Goal: Information Seeking & Learning: Find specific fact

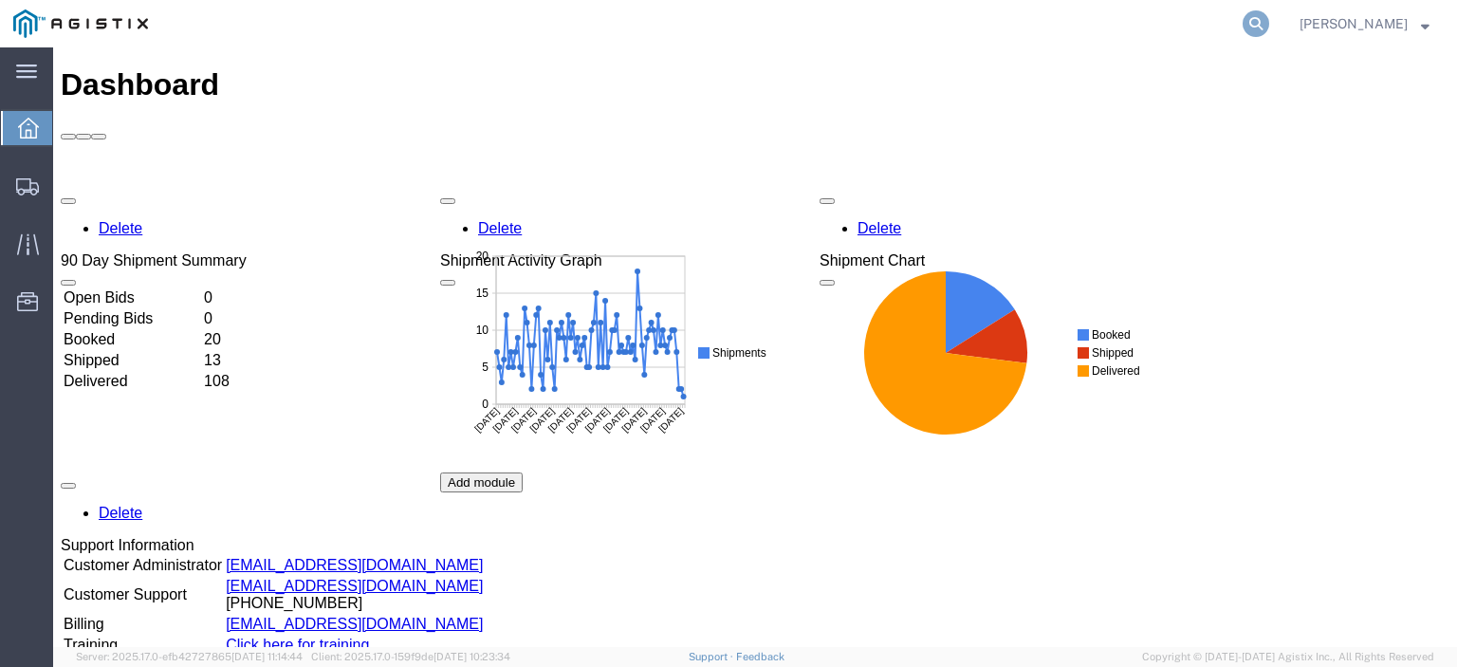
click at [1269, 16] on icon at bounding box center [1255, 23] width 27 height 27
paste input "56556857"
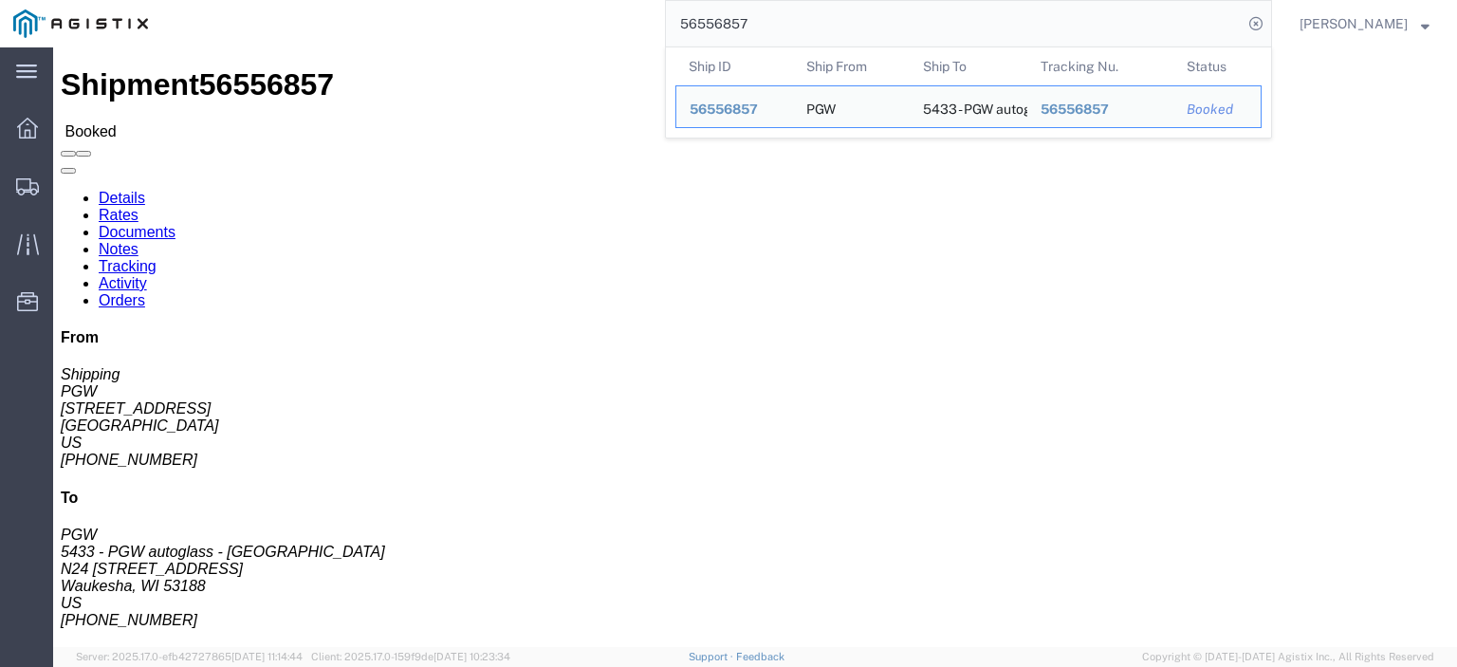
drag, startPoint x: 129, startPoint y: 216, endPoint x: 9, endPoint y: 213, distance: 119.5
click div "Ship From PGW (Shipping) [STREET_ADDRESS] [PHONE_NUMBER] [EMAIL_ADDRESS][DOMAIN…"
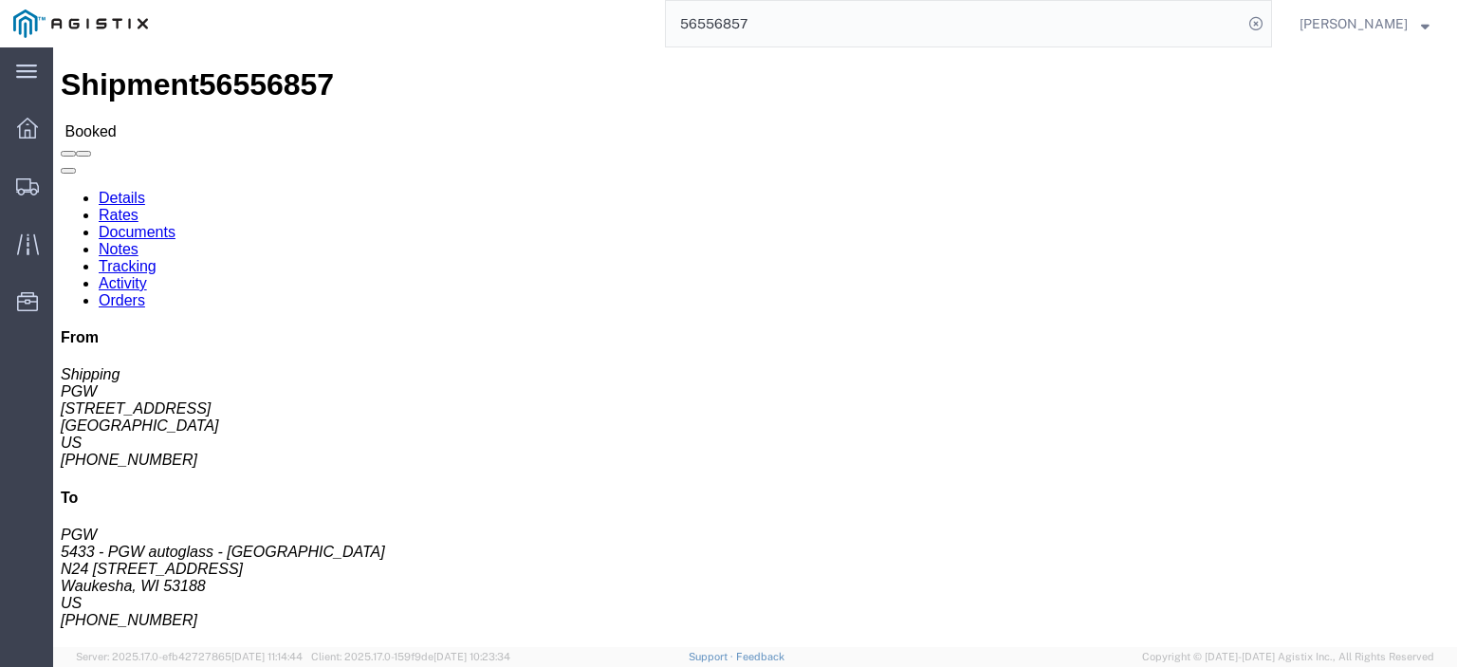
drag, startPoint x: 458, startPoint y: 215, endPoint x: 263, endPoint y: 225, distance: 195.6
click div "Ship To 5433 - PGW autoglass - [GEOGRAPHIC_DATA] (PGW) 5433 N24 [STREET_ADDRESS…"
copy address "N24 [STREET_ADDRESS]"
drag, startPoint x: 293, startPoint y: 191, endPoint x: 263, endPoint y: 173, distance: 35.3
click div "Ship To 5433 - PGW autoglass - [GEOGRAPHIC_DATA] (PGW) 5433 N24 [STREET_ADDRESS…"
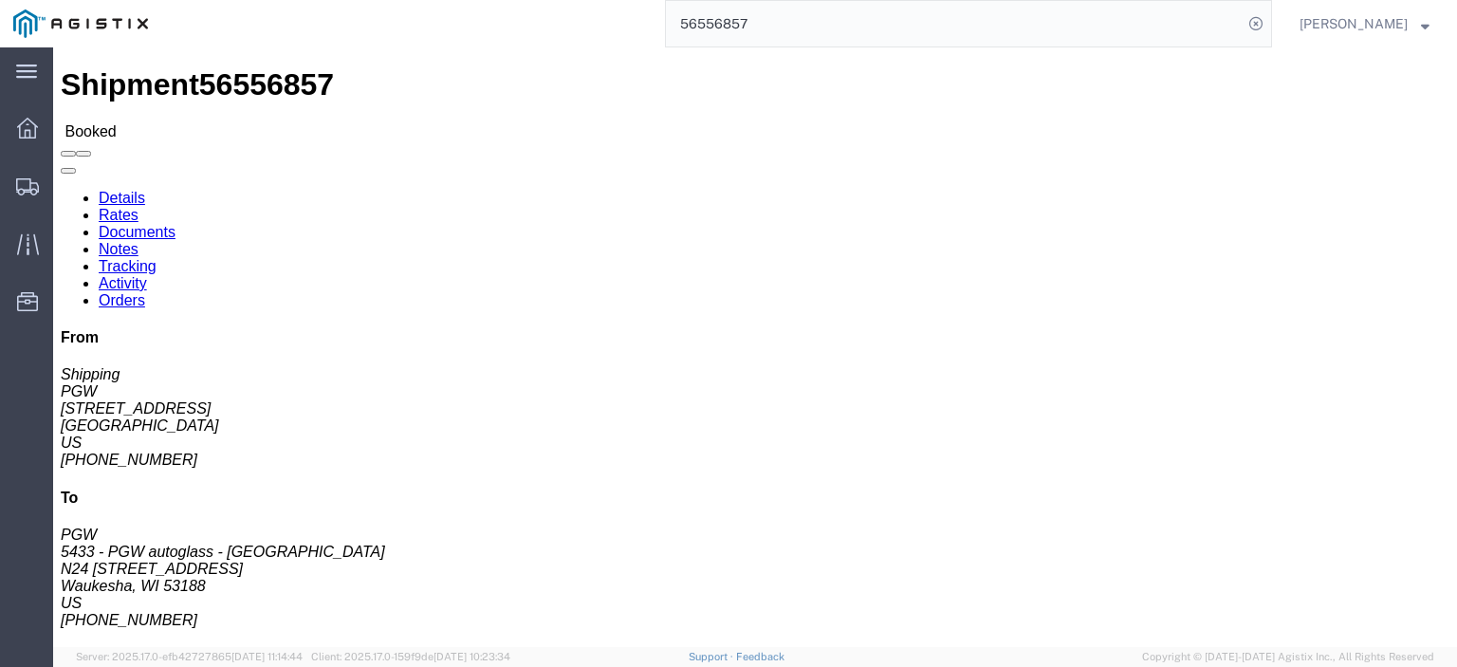
drag, startPoint x: 291, startPoint y: 181, endPoint x: 350, endPoint y: 191, distance: 59.6
click address "5433 - PGW autoglass - [GEOGRAPHIC_DATA] (PGW) 5433 N24 [STREET_ADDRESS] [PHONE…"
copy address "5433 - PGW autoglass - [GEOGRAPHIC_DATA] (PGW) 5433"
drag, startPoint x: 412, startPoint y: 237, endPoint x: 263, endPoint y: 242, distance: 149.0
click div "Ship To 5433 - PGW autoglass - [GEOGRAPHIC_DATA] (PGW) 5433 N24 [STREET_ADDRESS…"
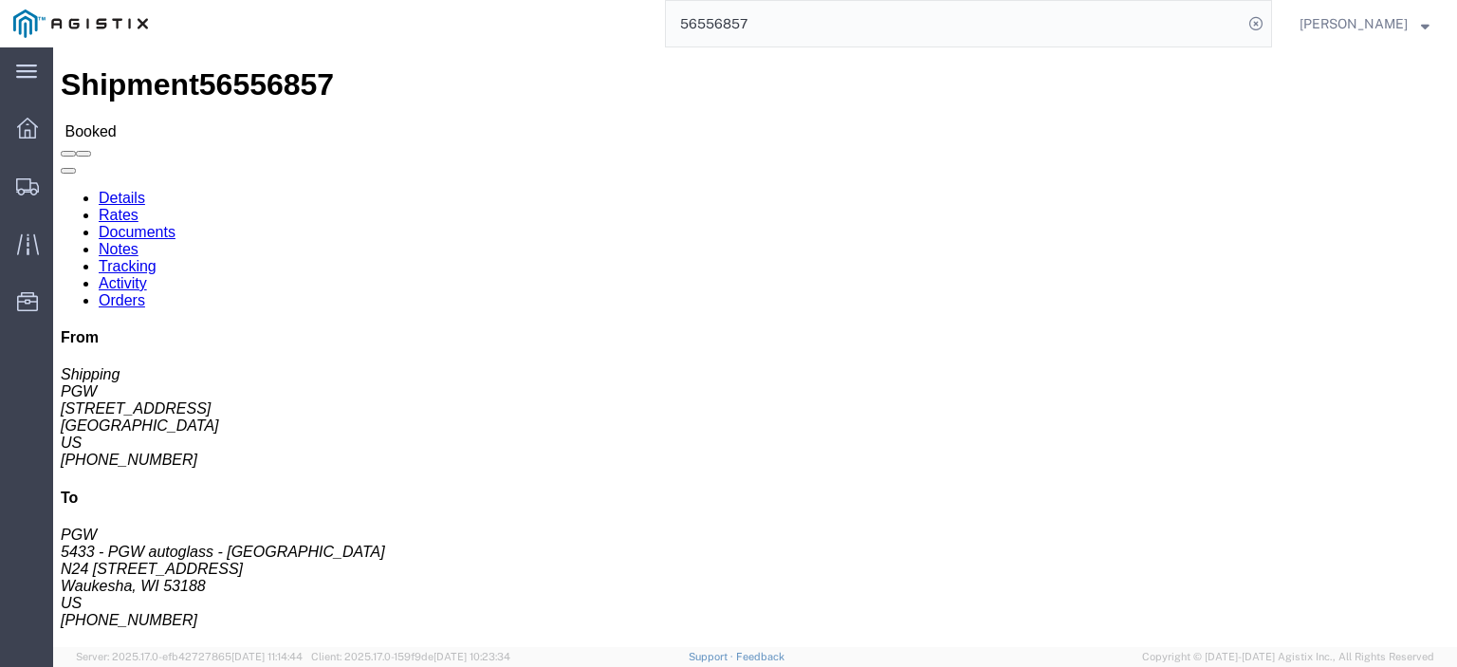
copy address "Waukesha, WI 53188"
click span "56556857"
copy span "56556857"
click link "Rates"
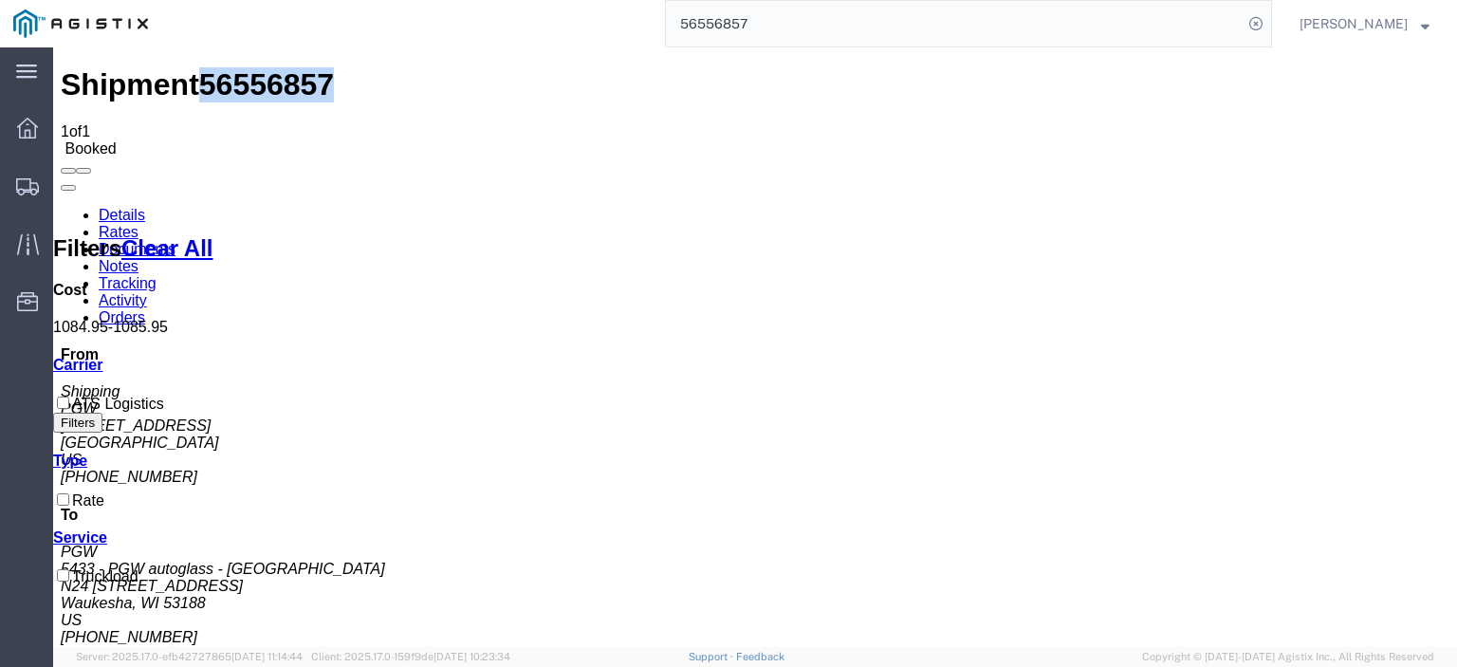
click at [138, 258] on link "Notes" at bounding box center [119, 266] width 40 height 16
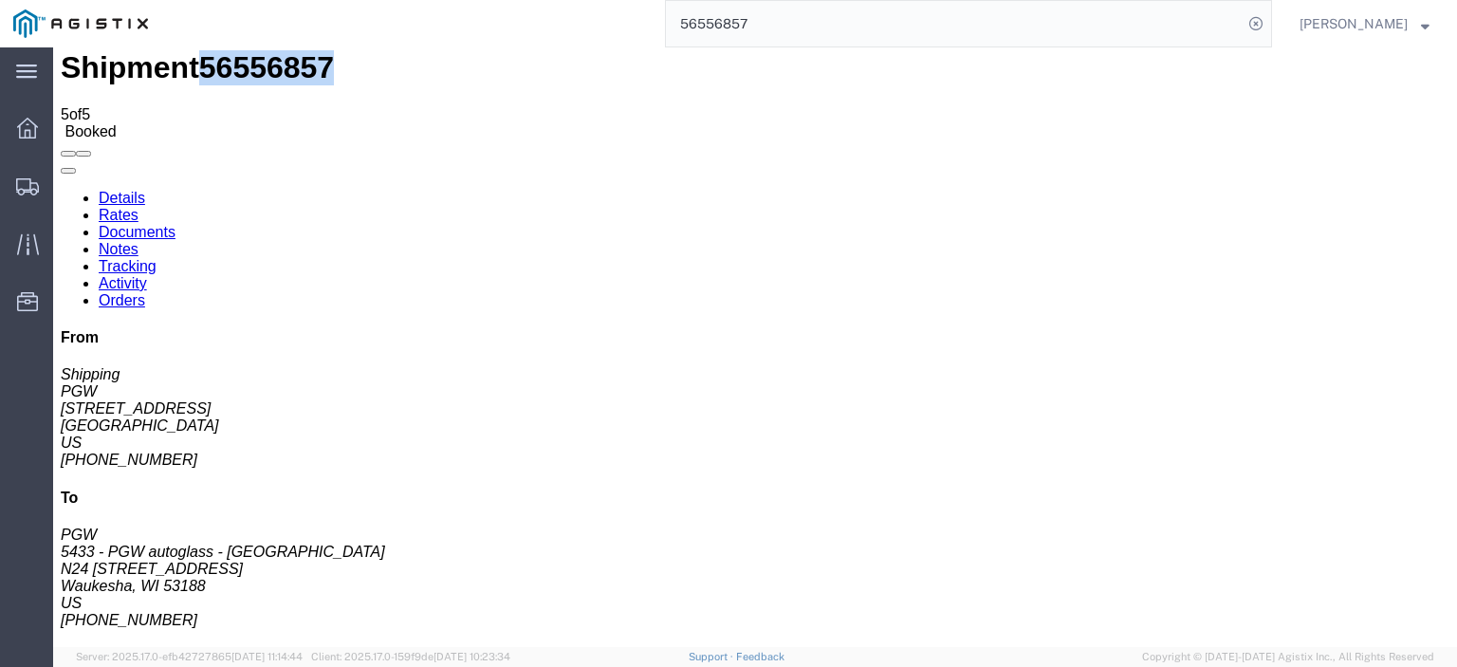
scroll to position [31, 0]
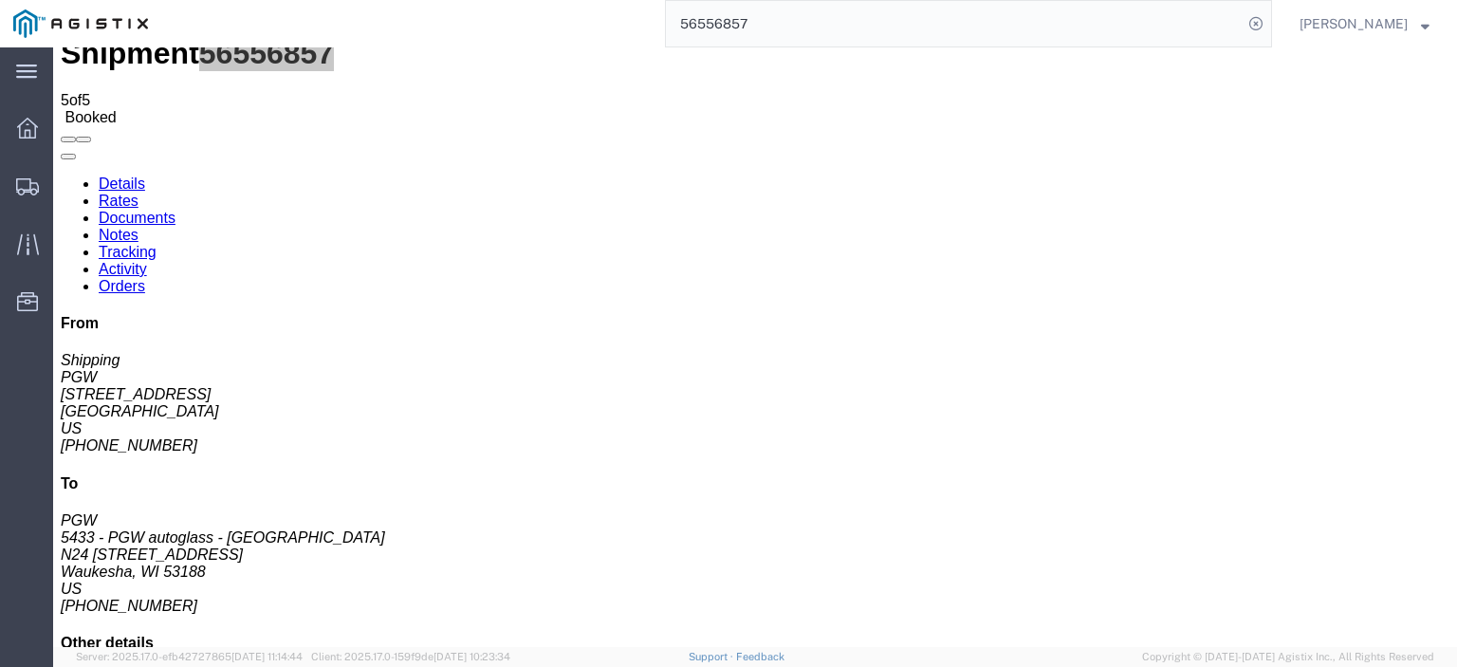
drag, startPoint x: 743, startPoint y: 10, endPoint x: 587, endPoint y: -9, distance: 156.7
click at [587, 0] on html "main_menu Created with Sketch. Collapse Menu Dashboard Shipments Traffic Resour…" at bounding box center [728, 333] width 1457 height 667
type input "56556874"
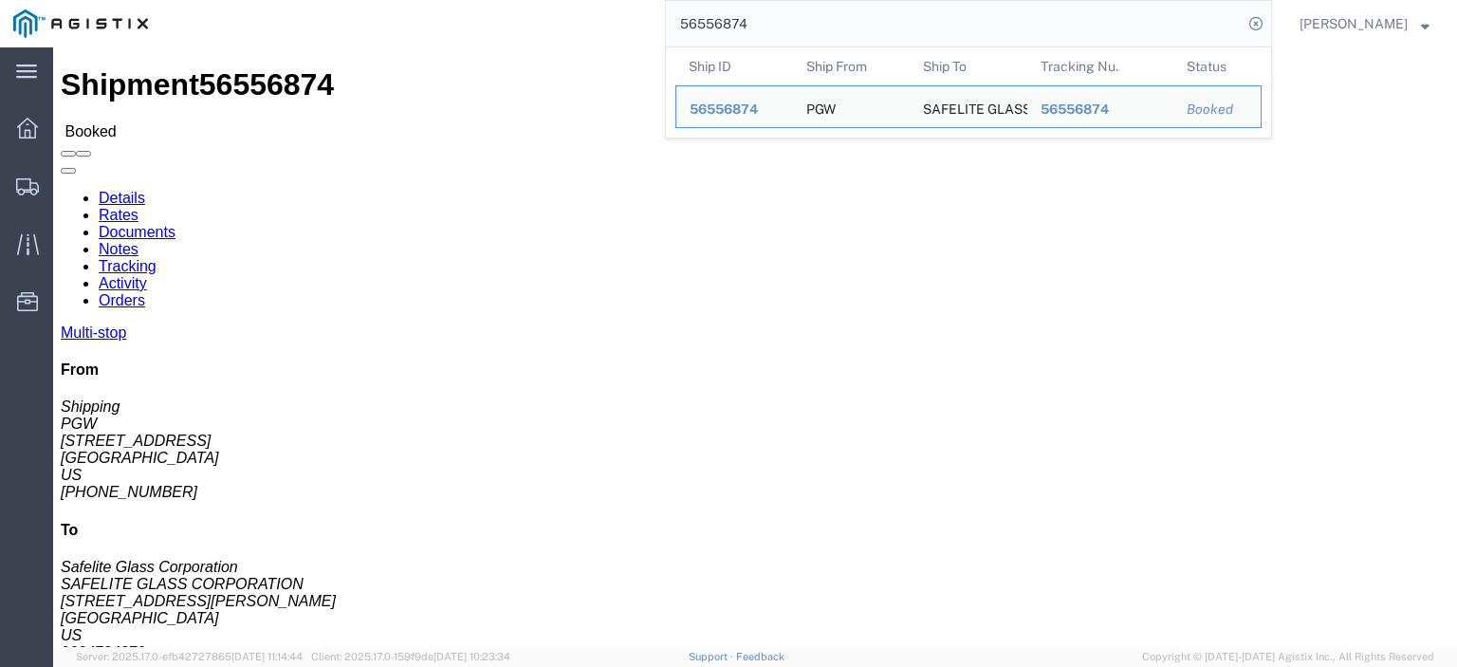
drag, startPoint x: 70, startPoint y: 225, endPoint x: 15, endPoint y: 228, distance: 55.1
click div "Ship From PGW (Shipping) [STREET_ADDRESS] [PHONE_NUMBER] [EMAIL_ADDRESS][DOMAIN…"
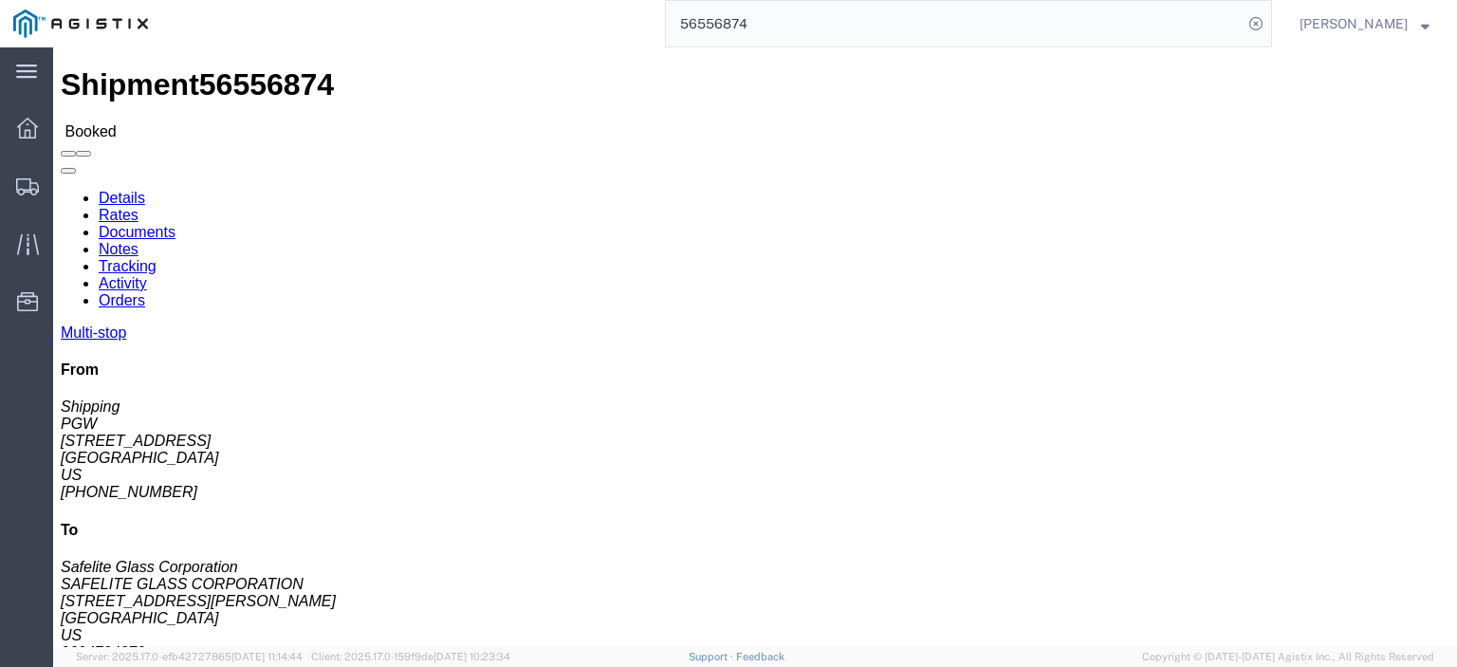
copy address "[STREET_ADDRESS]"
drag, startPoint x: 440, startPoint y: 226, endPoint x: 268, endPoint y: 222, distance: 171.7
click div "Ship To SAFELITE GLASS CORPORATION (Safelite Glass Corporation) SAFEOC [STREET_…"
copy address "[STREET_ADDRESS][PERSON_NAME]"
drag, startPoint x: 320, startPoint y: 202, endPoint x: 267, endPoint y: 187, distance: 54.3
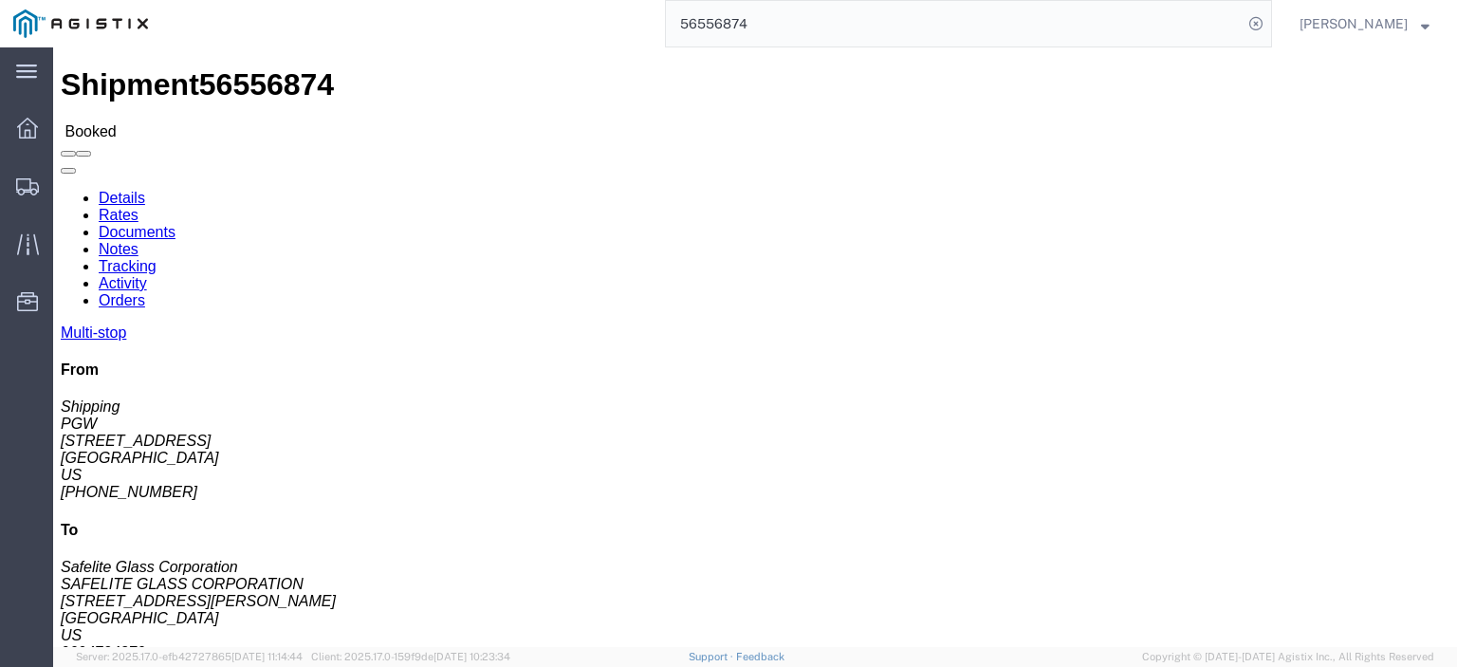
click div "Ship To SAFELITE GLASS CORPORATION (Safelite Glass Corporation) SAFEOC [STREET_…"
copy address "SAFELITE GLASS CORPORATION (Safelite Glass Corporation) SAFEOC"
drag, startPoint x: 409, startPoint y: 245, endPoint x: 268, endPoint y: 248, distance: 140.4
click div "Ship To SAFELITE GLASS CORPORATION (Safelite Glass Corporation) SAFEOC [STREET_…"
copy address "[GEOGRAPHIC_DATA]"
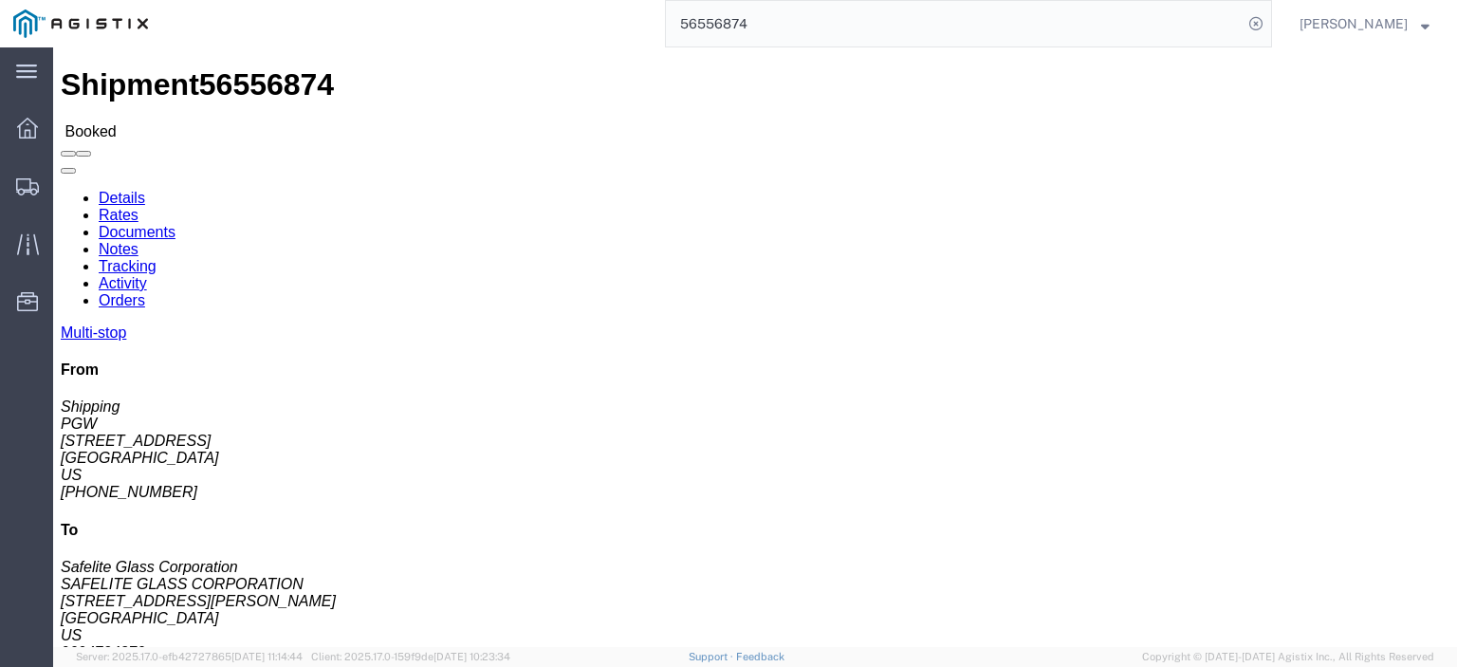
scroll to position [285, 0]
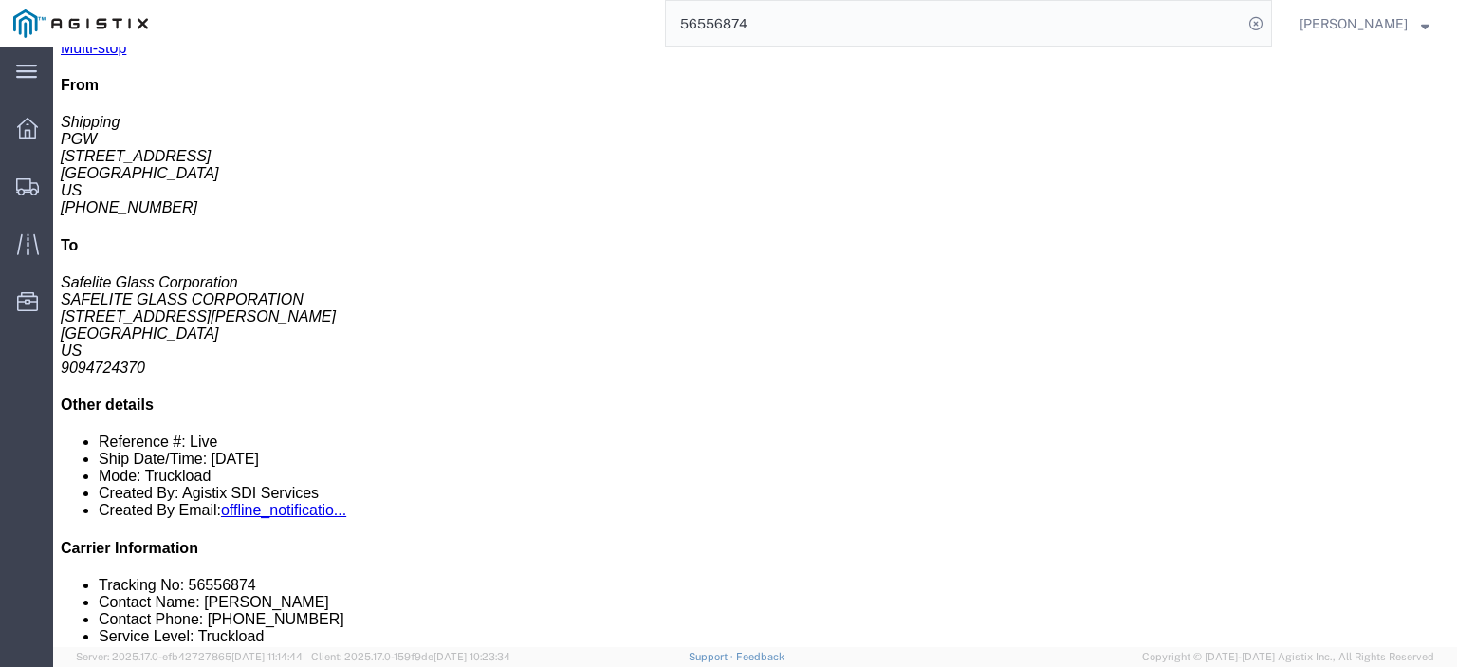
drag, startPoint x: 358, startPoint y: 279, endPoint x: 205, endPoint y: 275, distance: 152.7
click td "5407-PGW Autoglass -[GEOGRAPHIC_DATA] [STREET_ADDRESS]"
copy div "[STREET_ADDRESS]"
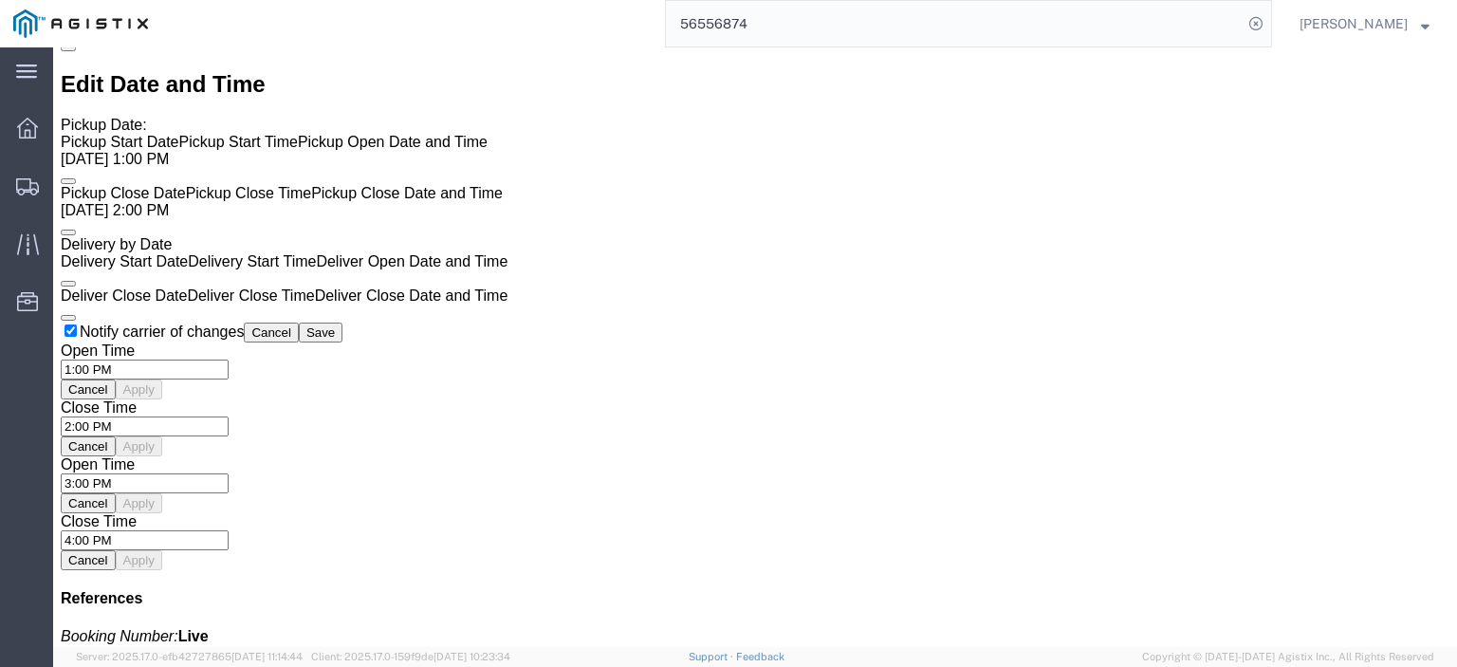
scroll to position [1707, 0]
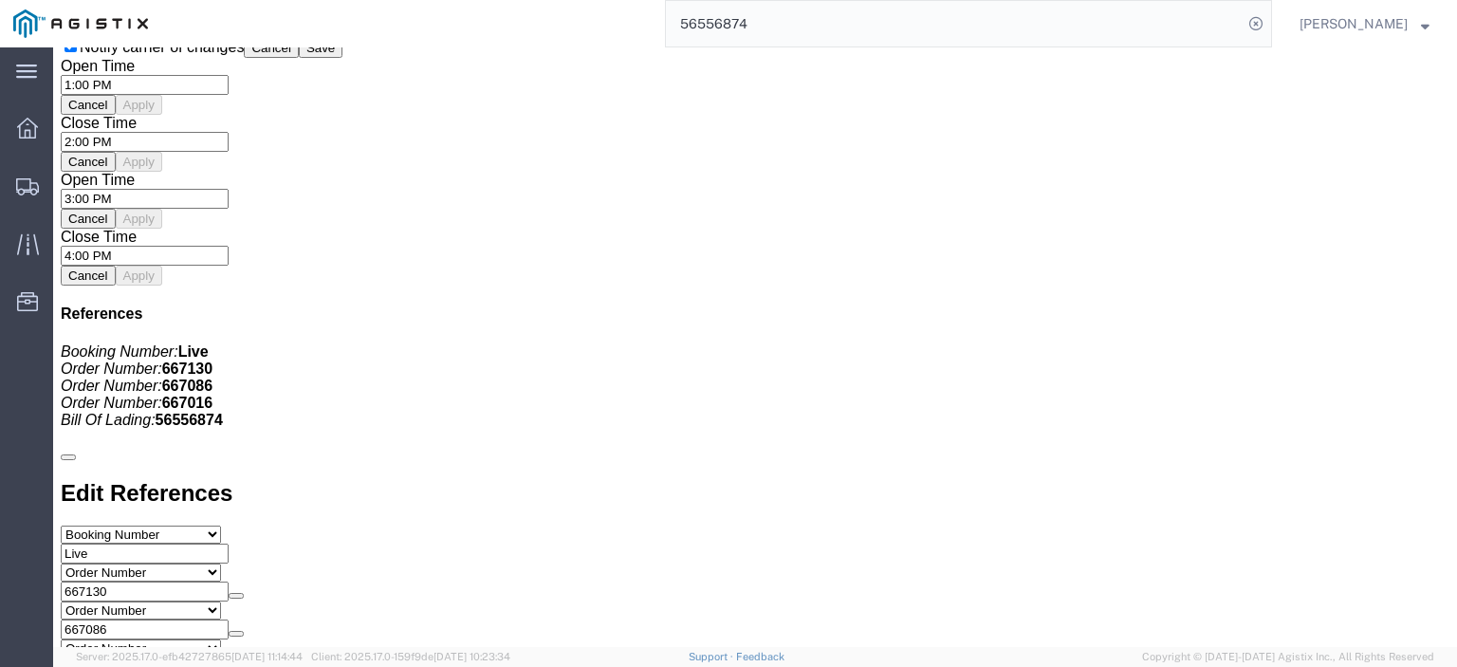
click link "Rates"
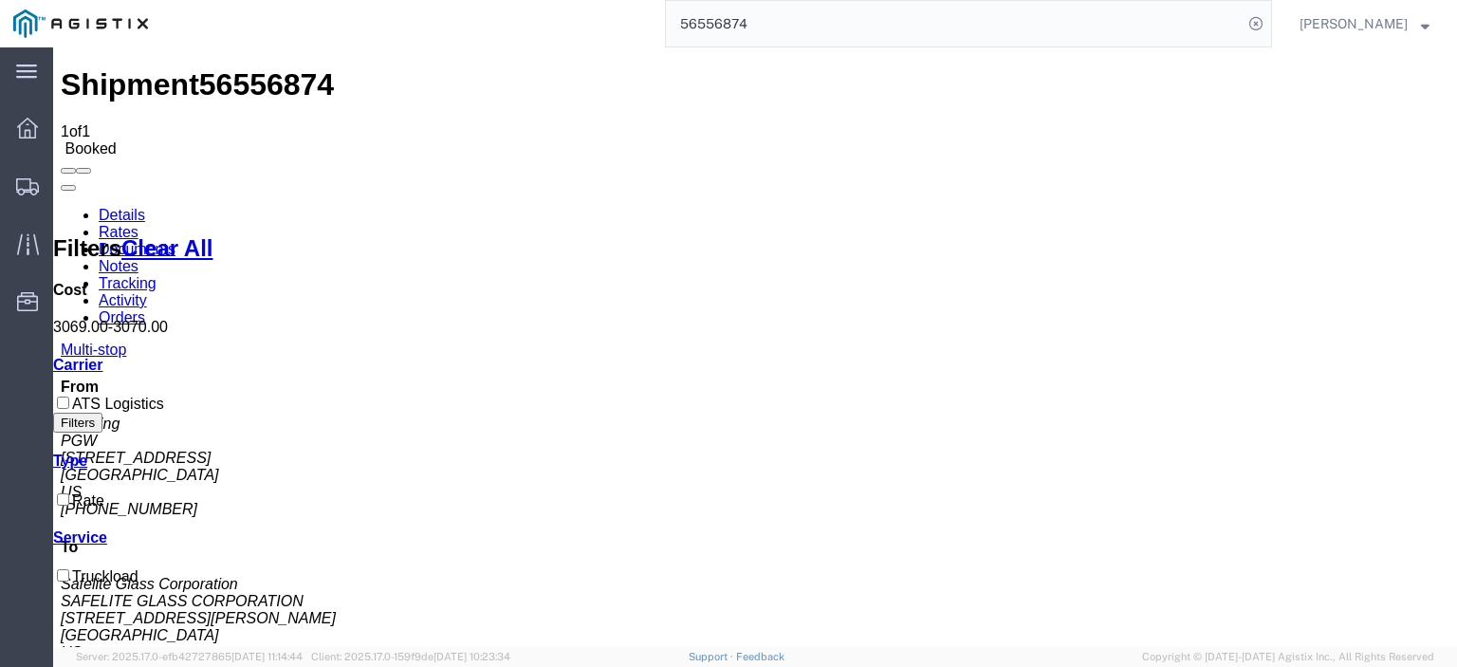
click at [138, 258] on link "Notes" at bounding box center [119, 266] width 40 height 16
